Goal: Browse casually: Explore the website without a specific task or goal

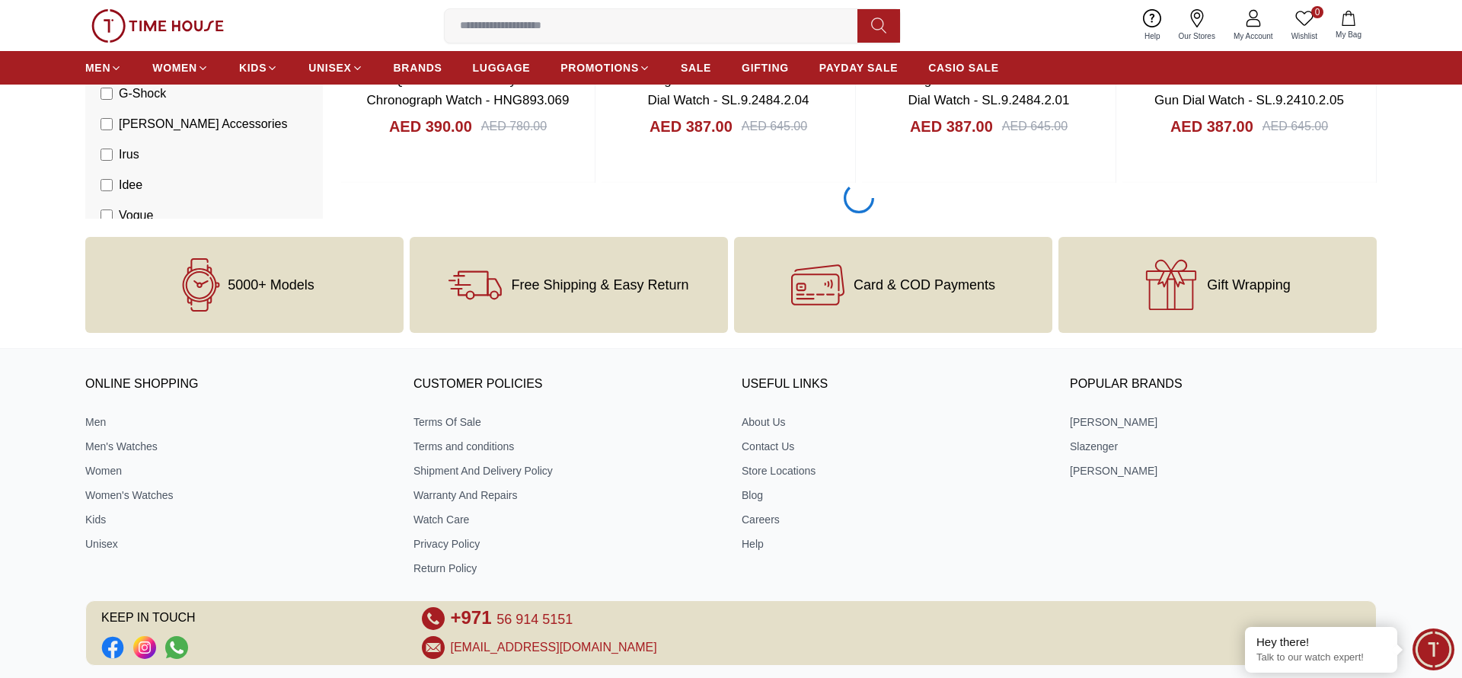
scroll to position [2525, 0]
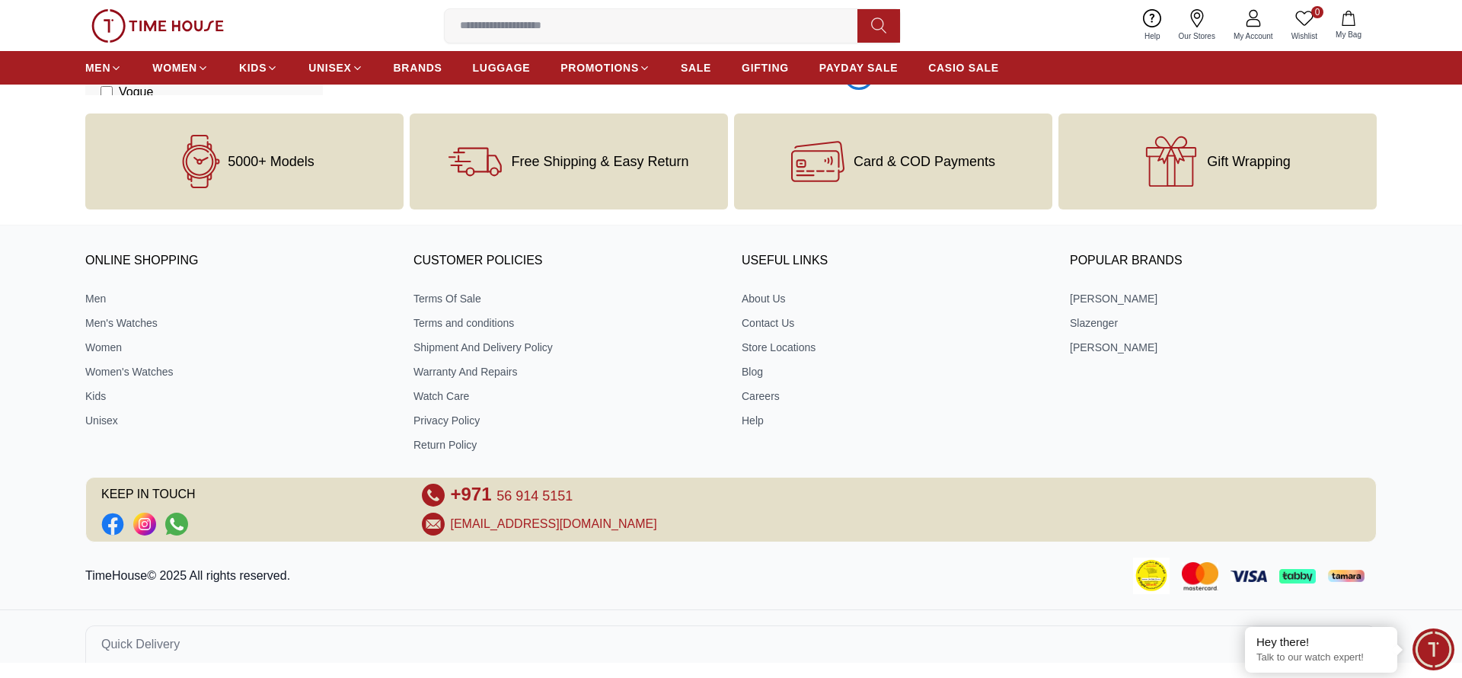
scroll to position [7248, 0]
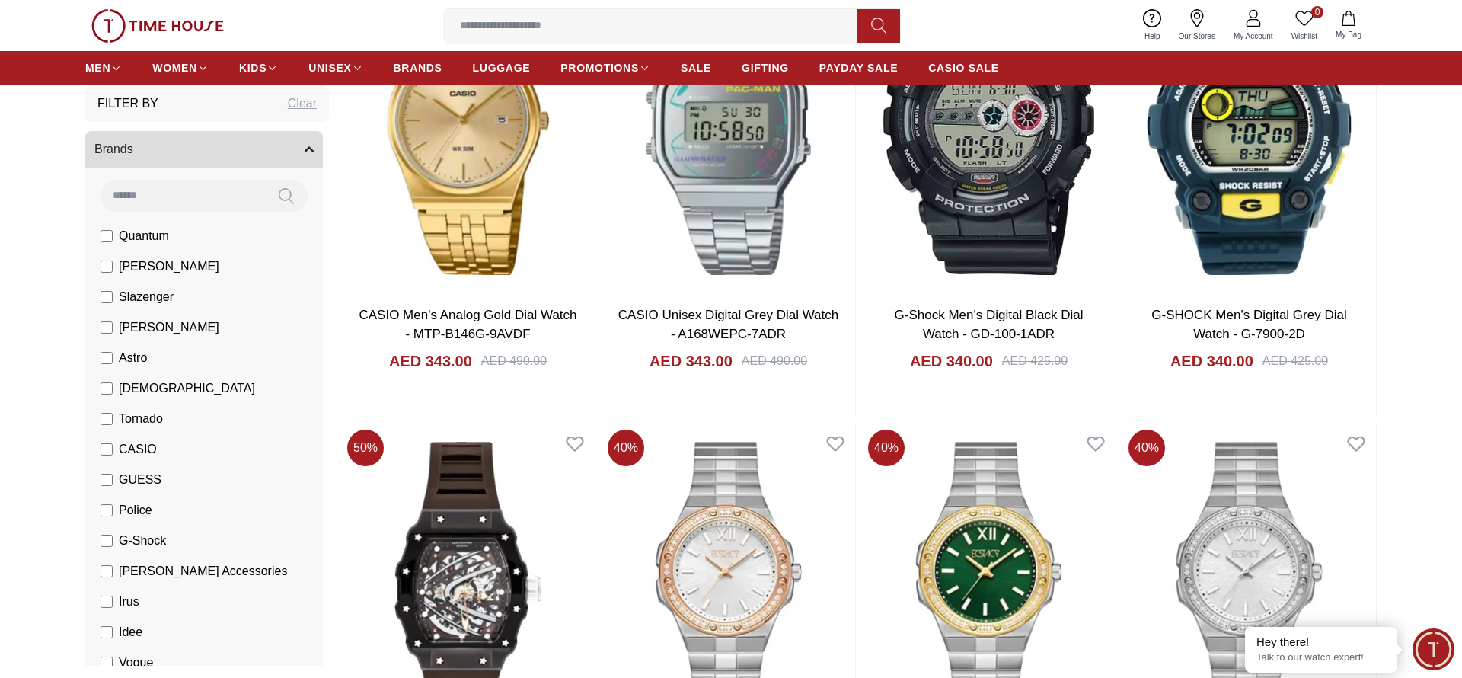
scroll to position [11971, 0]
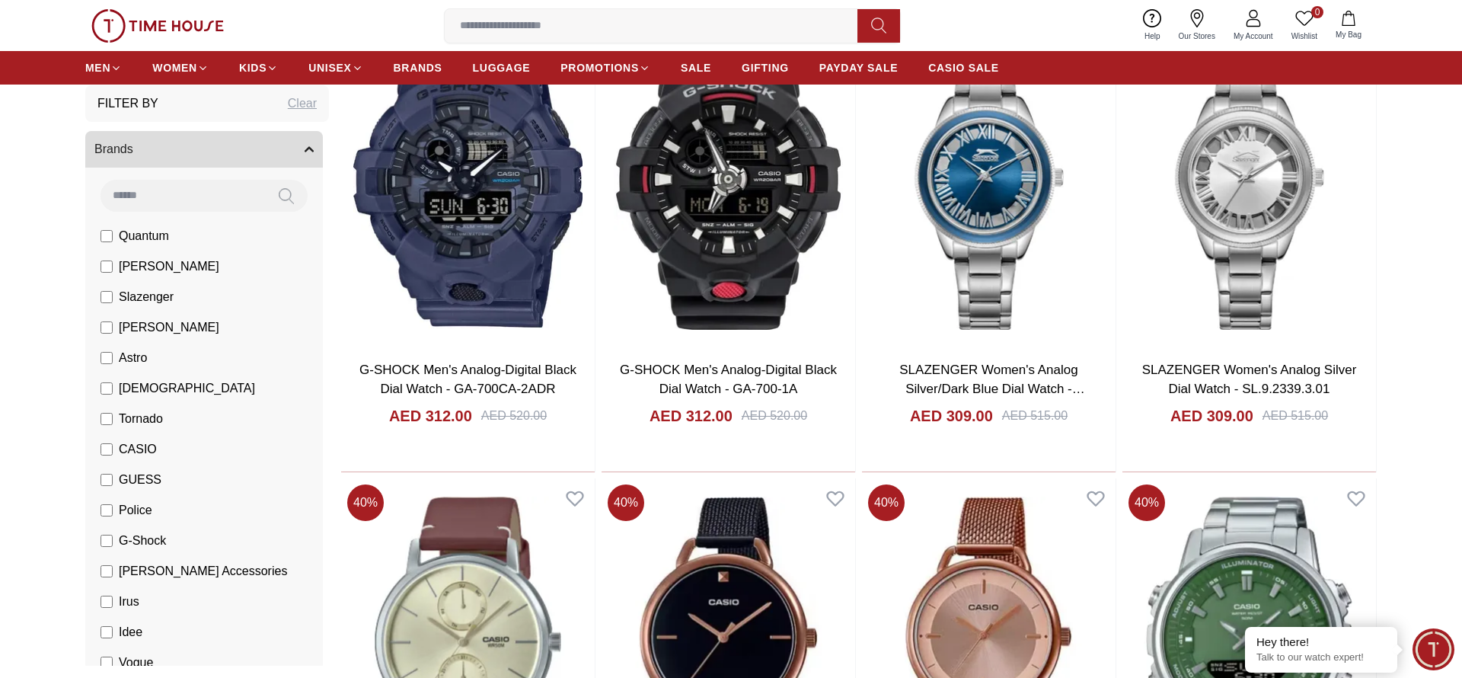
scroll to position [16694, 0]
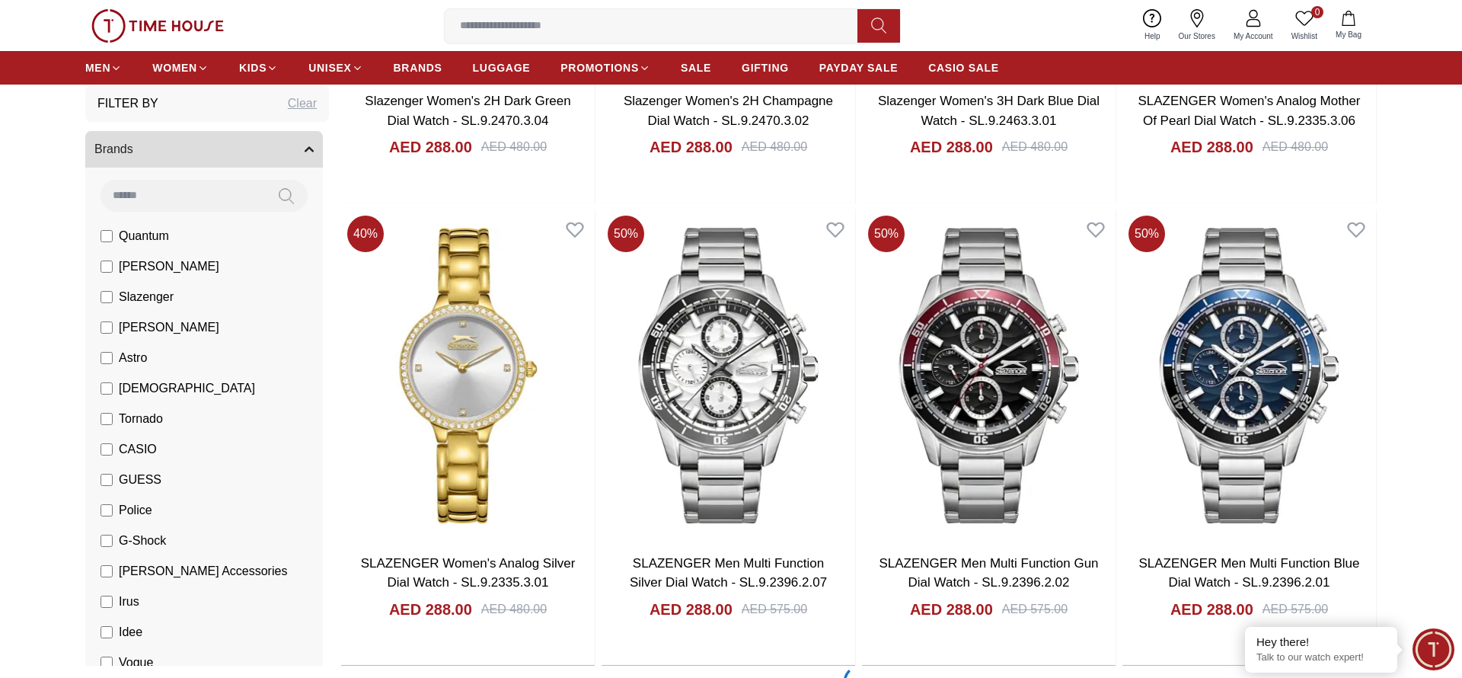
scroll to position [21418, 0]
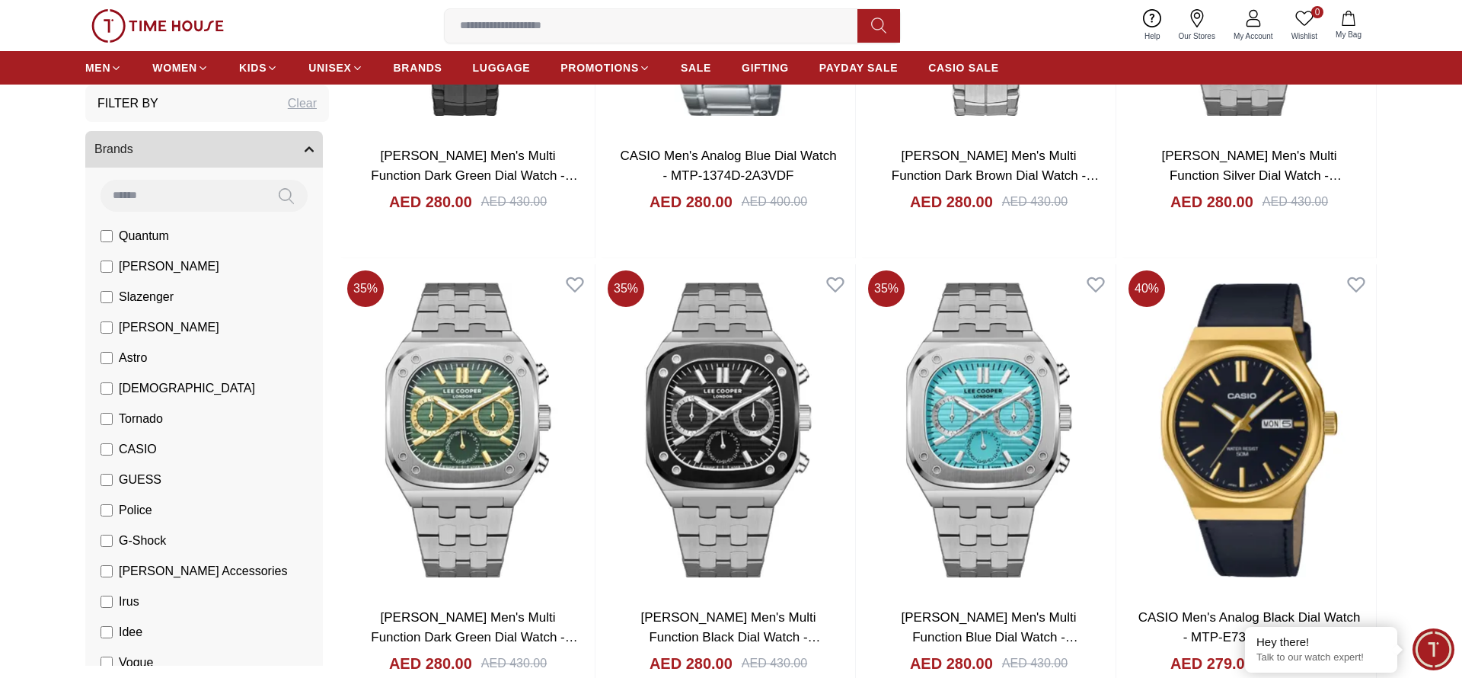
scroll to position [26141, 0]
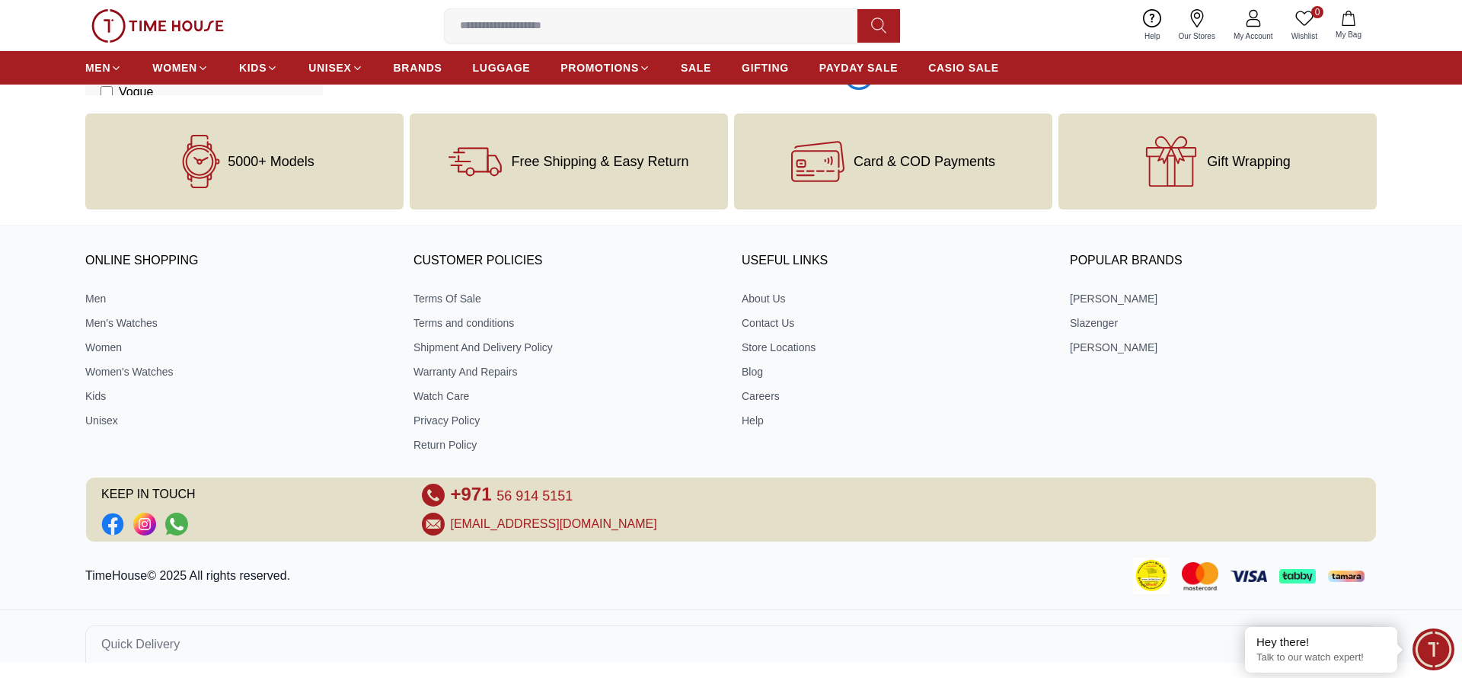
scroll to position [30861, 0]
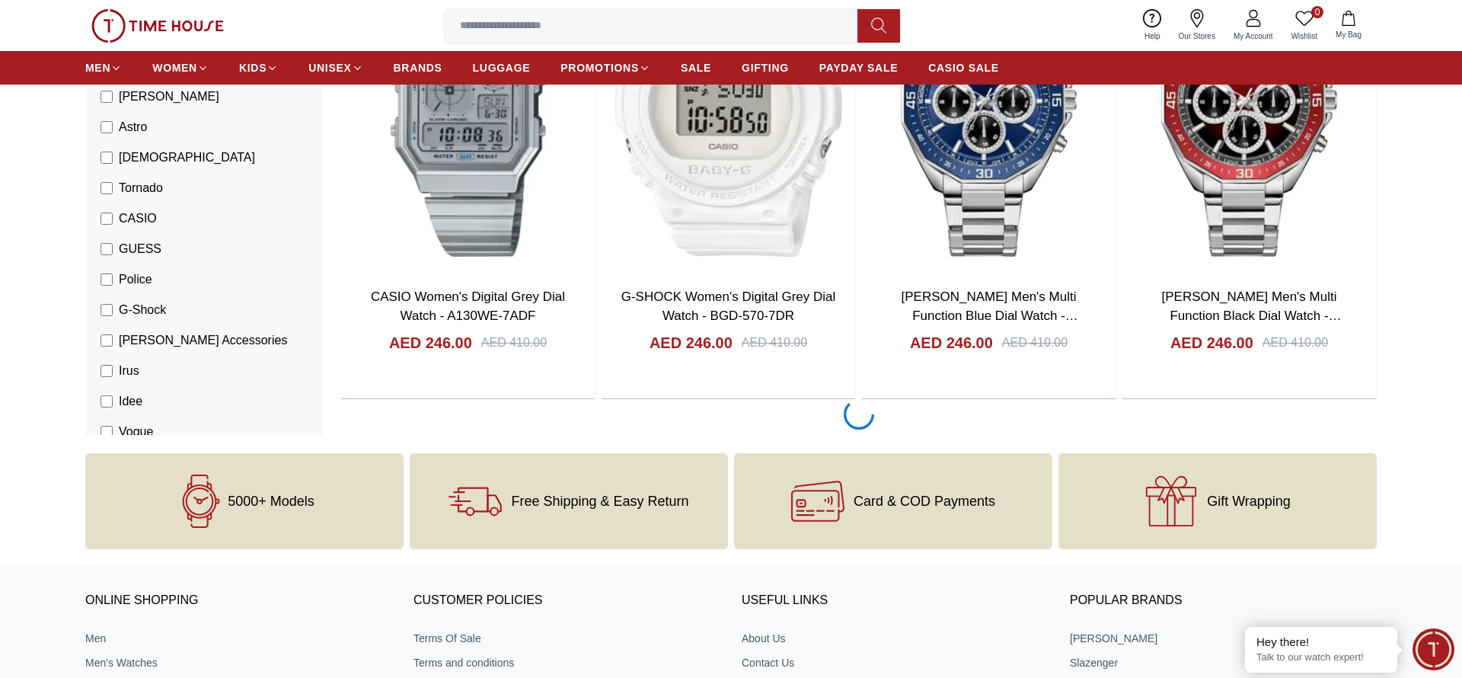
scroll to position [40310, 0]
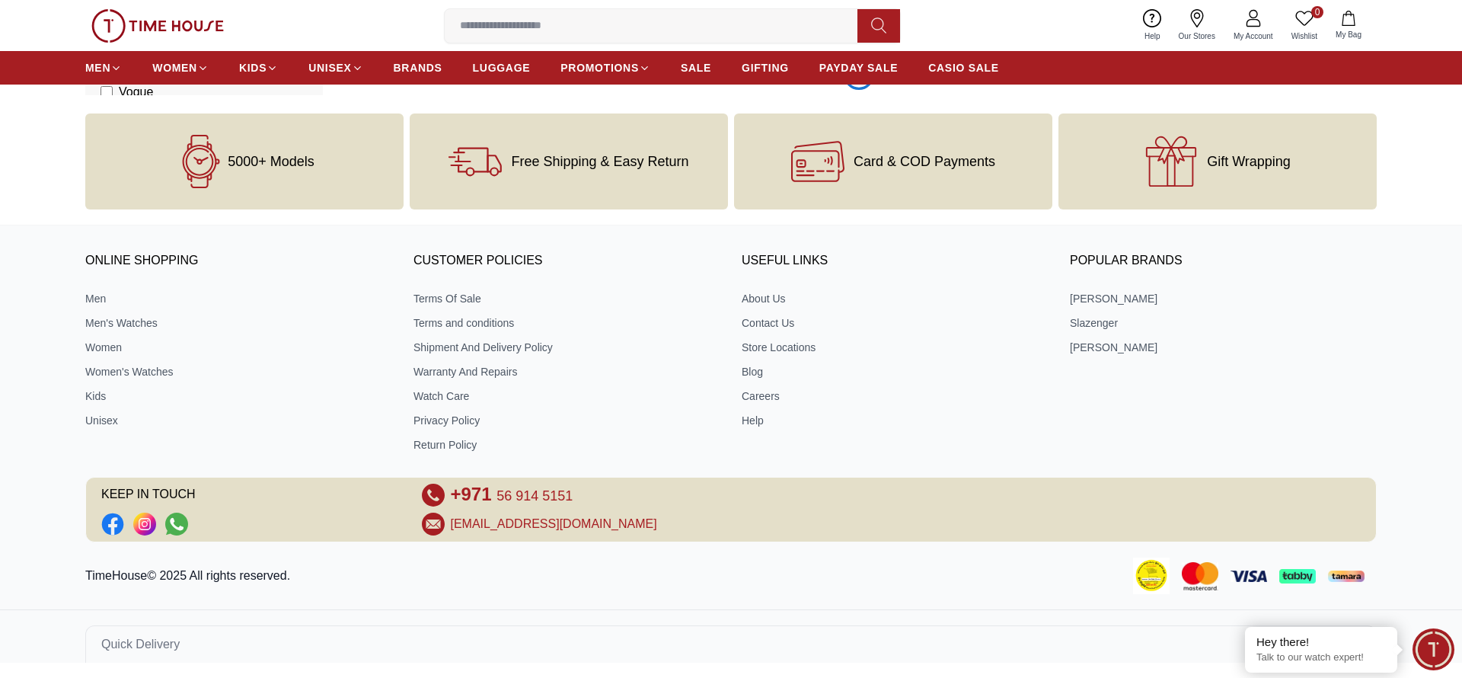
scroll to position [42669, 0]
